Goal: Task Accomplishment & Management: Complete application form

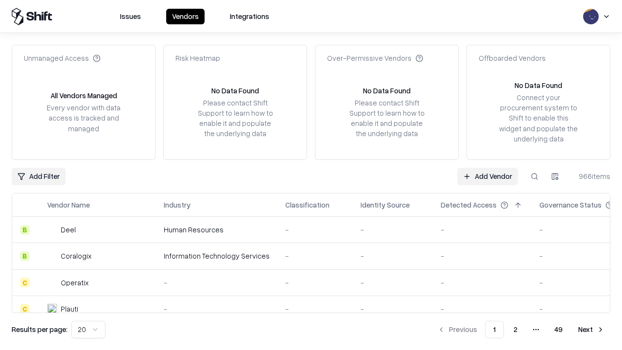
click at [488, 176] on link "Add Vendor" at bounding box center [488, 177] width 61 height 18
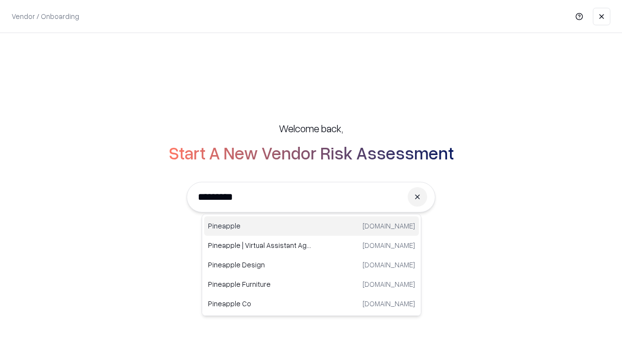
click at [312, 226] on div "Pineapple [DOMAIN_NAME]" at bounding box center [311, 225] width 215 height 19
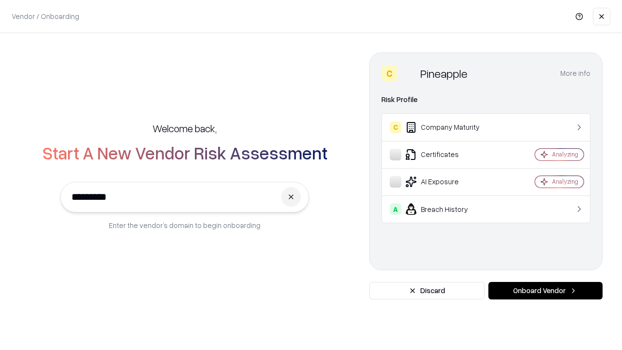
type input "*********"
click at [546, 291] on button "Onboard Vendor" at bounding box center [546, 291] width 114 height 18
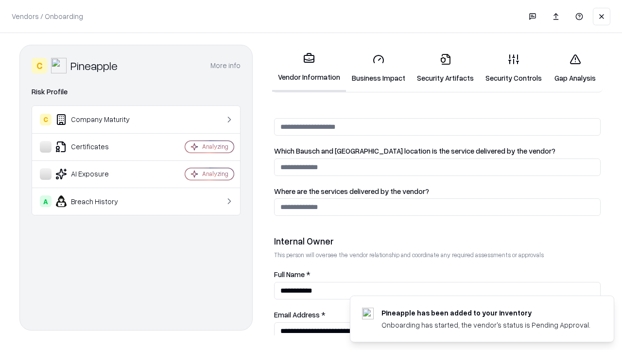
scroll to position [504, 0]
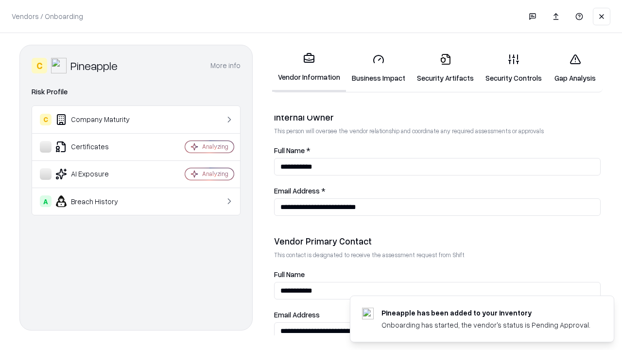
click at [445, 68] on link "Security Artifacts" at bounding box center [445, 68] width 69 height 45
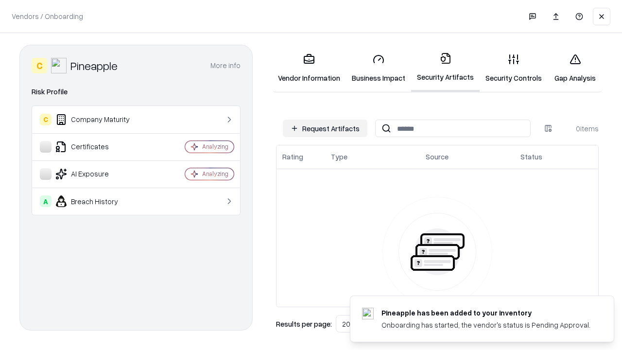
click at [325, 128] on button "Request Artifacts" at bounding box center [325, 129] width 85 height 18
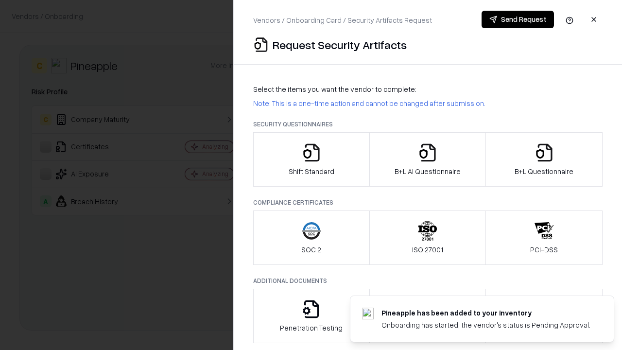
click at [544, 159] on icon "button" at bounding box center [544, 152] width 19 height 19
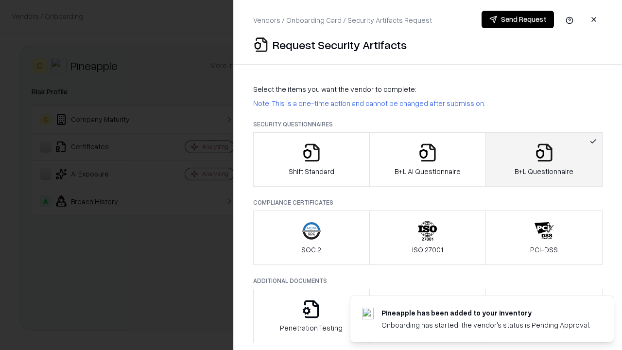
click at [427, 159] on icon "button" at bounding box center [427, 152] width 19 height 19
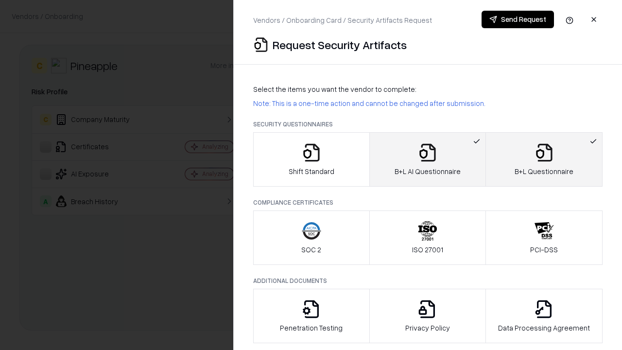
click at [518, 19] on button "Send Request" at bounding box center [518, 20] width 72 height 18
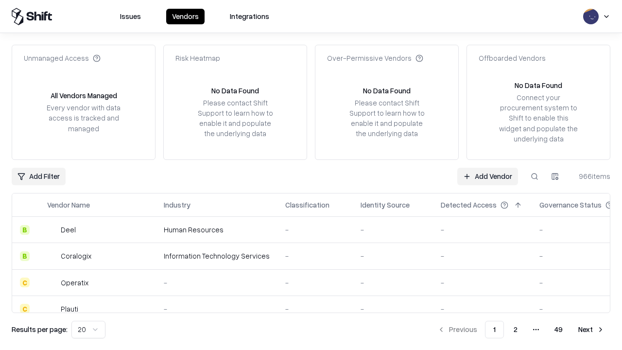
click at [488, 176] on link "Add Vendor" at bounding box center [488, 177] width 61 height 18
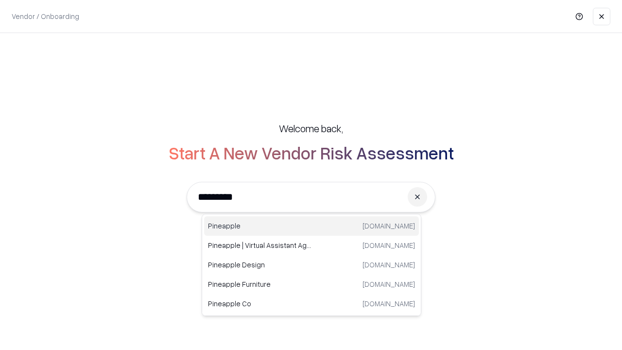
click at [312, 226] on div "Pineapple [DOMAIN_NAME]" at bounding box center [311, 225] width 215 height 19
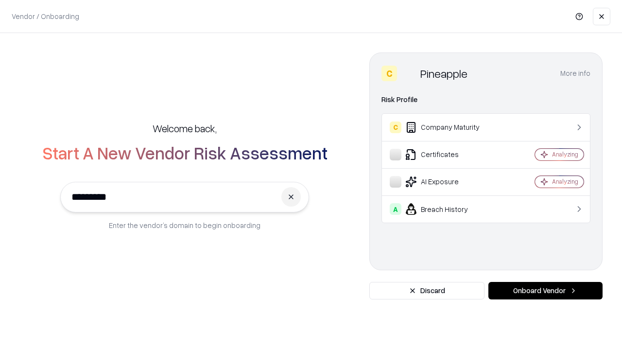
type input "*********"
click at [546, 291] on button "Onboard Vendor" at bounding box center [546, 291] width 114 height 18
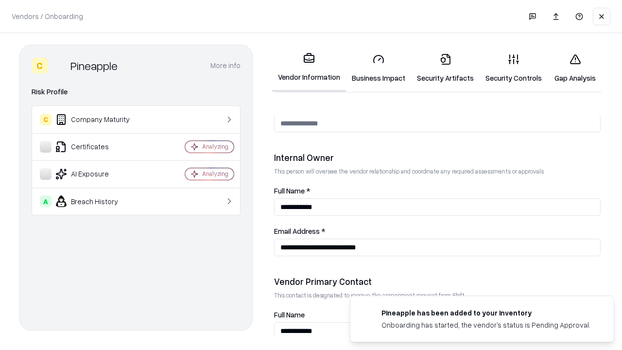
scroll to position [504, 0]
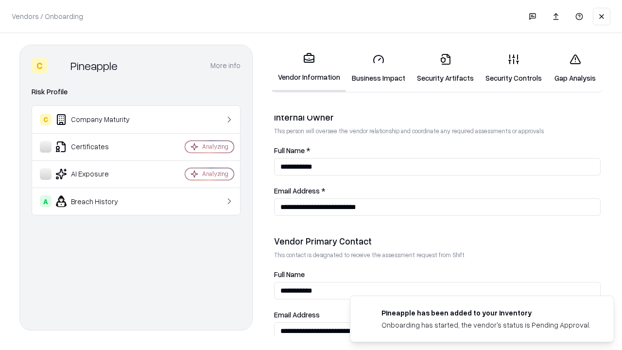
click at [575, 68] on link "Gap Analysis" at bounding box center [575, 68] width 55 height 45
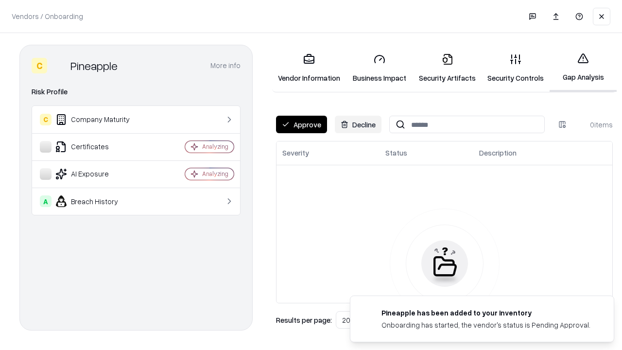
click at [301, 124] on button "Approve" at bounding box center [301, 125] width 51 height 18
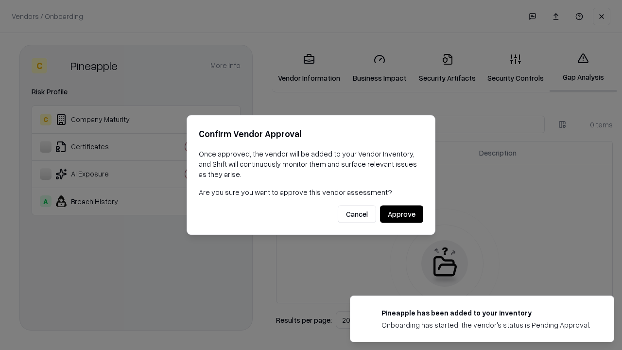
click at [402, 214] on button "Approve" at bounding box center [401, 215] width 43 height 18
